Goal: Entertainment & Leisure: Consume media (video, audio)

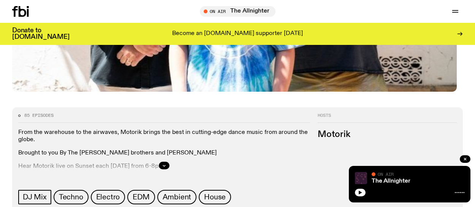
scroll to position [261, 0]
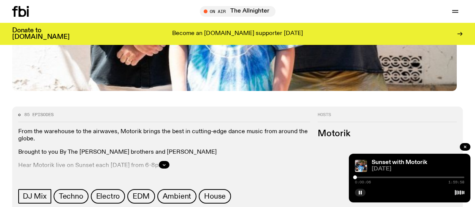
click at [355, 176] on div at bounding box center [409, 177] width 109 height 2
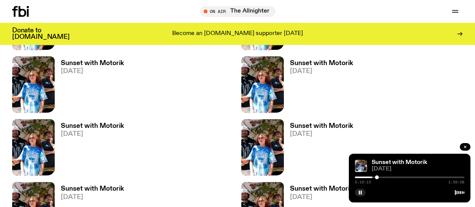
scroll to position [897, 0]
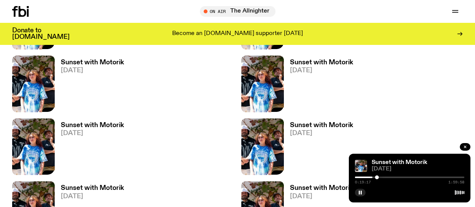
click at [269, 109] on icon "button" at bounding box center [273, 104] width 9 height 9
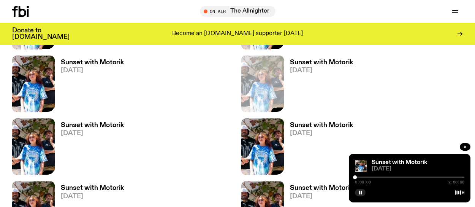
click at [355, 176] on div at bounding box center [409, 177] width 109 height 2
click at [375, 176] on div at bounding box center [409, 177] width 109 height 2
click at [381, 176] on div at bounding box center [409, 177] width 109 height 2
click at [389, 175] on div "0:49:23 2:00:00" at bounding box center [409, 179] width 109 height 9
click at [387, 176] on div at bounding box center [409, 177] width 109 height 2
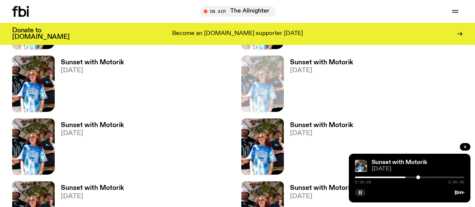
click at [361, 190] on rect "button" at bounding box center [361, 192] width 1 height 4
